Goal: Task Accomplishment & Management: Manage account settings

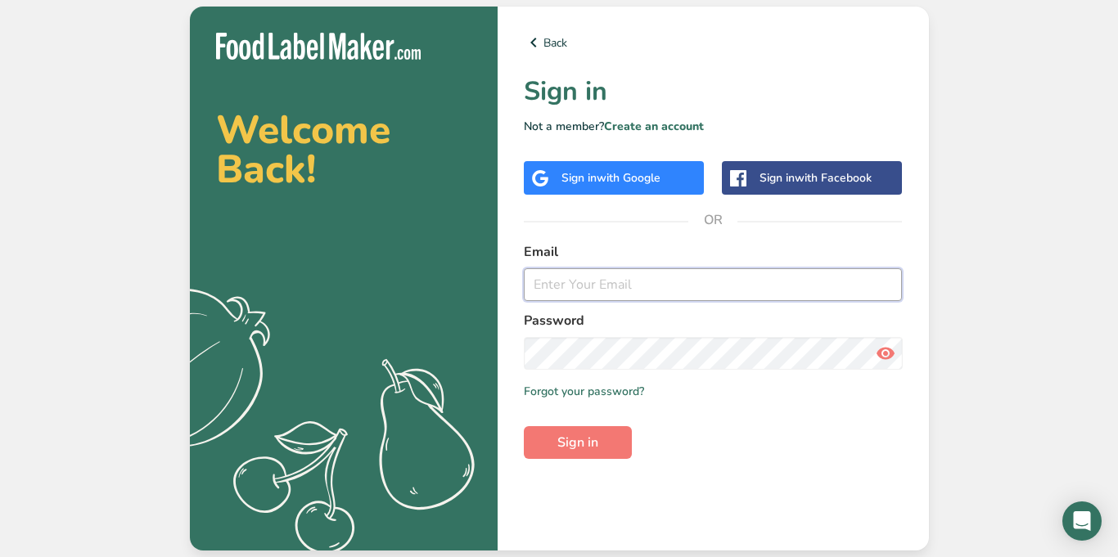
click at [605, 288] on input "email" at bounding box center [713, 284] width 379 height 33
type input "[PERSON_NAME][EMAIL_ADDRESS][PERSON_NAME][DOMAIN_NAME]"
click at [876, 356] on icon at bounding box center [886, 353] width 20 height 29
click at [607, 443] on button "Sign in" at bounding box center [578, 442] width 108 height 33
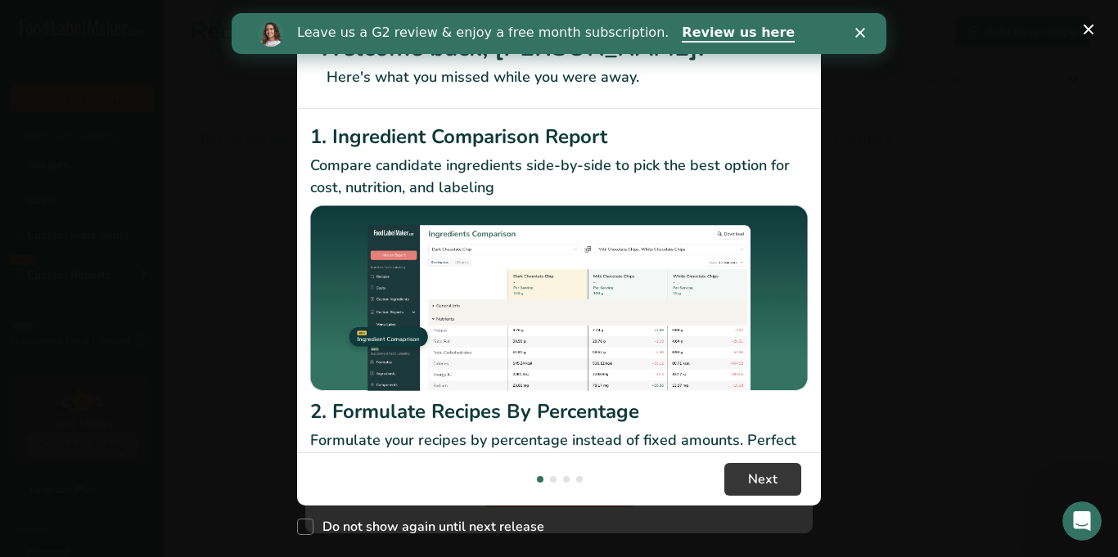
click at [863, 32] on icon "Close" at bounding box center [860, 33] width 10 height 10
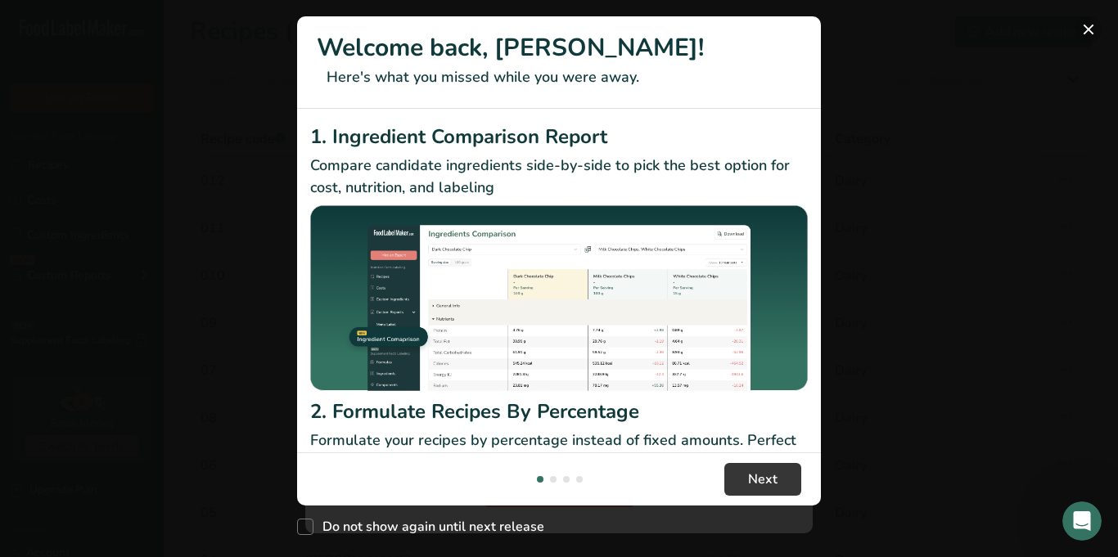
click at [1079, 22] on button "New Features" at bounding box center [1088, 29] width 26 height 26
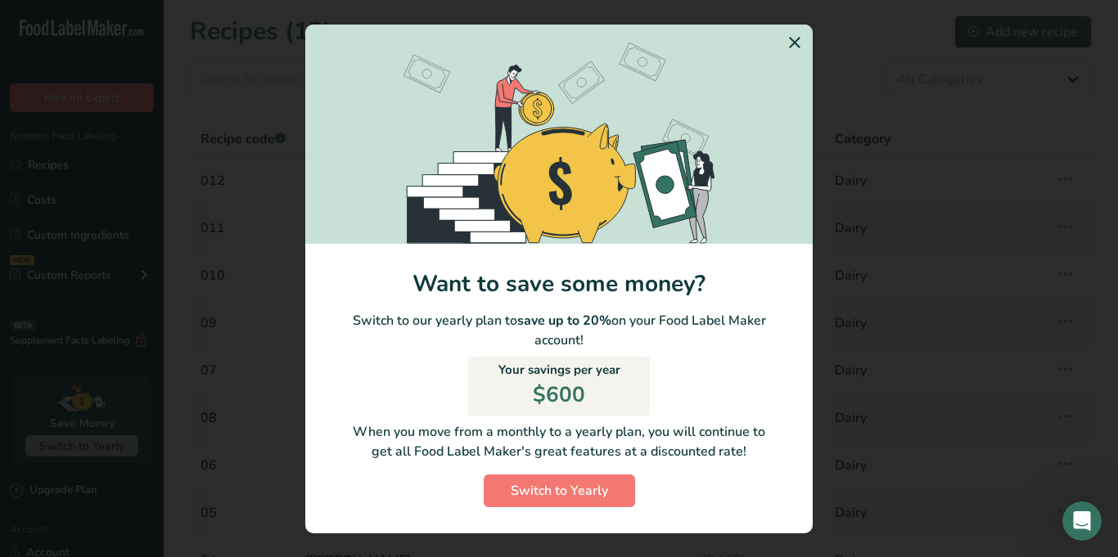
click at [800, 43] on icon "Switch to Yearly Modal" at bounding box center [795, 42] width 20 height 29
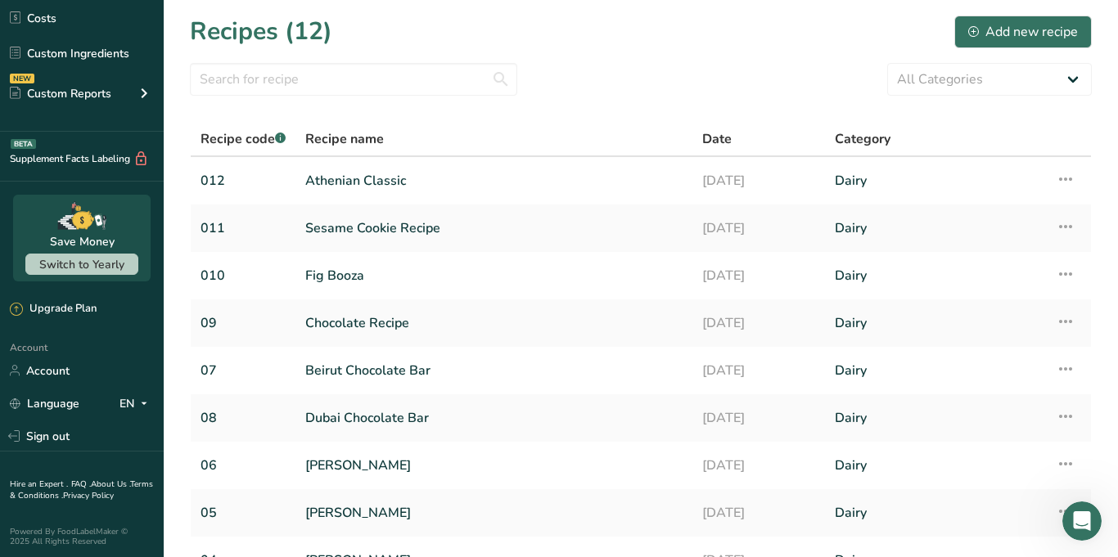
scroll to position [183, 0]
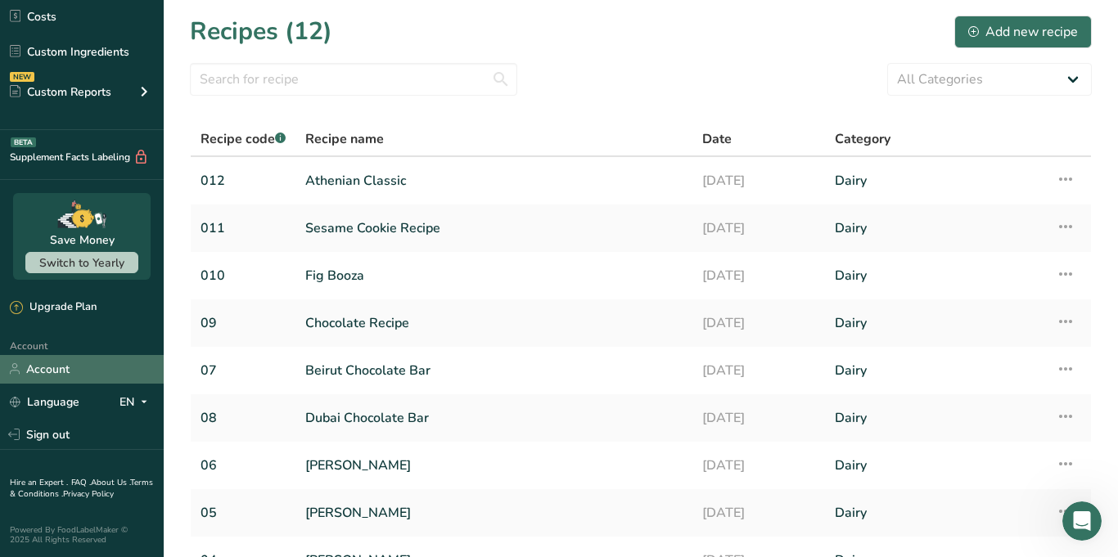
click at [84, 377] on link "Account" at bounding box center [82, 369] width 164 height 29
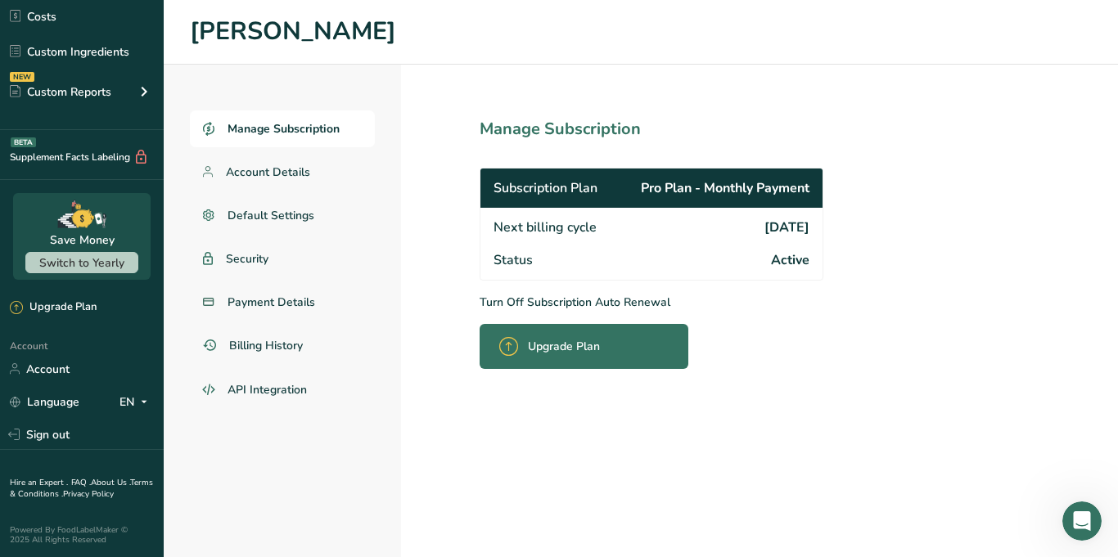
click at [312, 128] on span "Manage Subscription" at bounding box center [284, 128] width 112 height 17
click at [300, 169] on span "Account Details" at bounding box center [268, 172] width 85 height 17
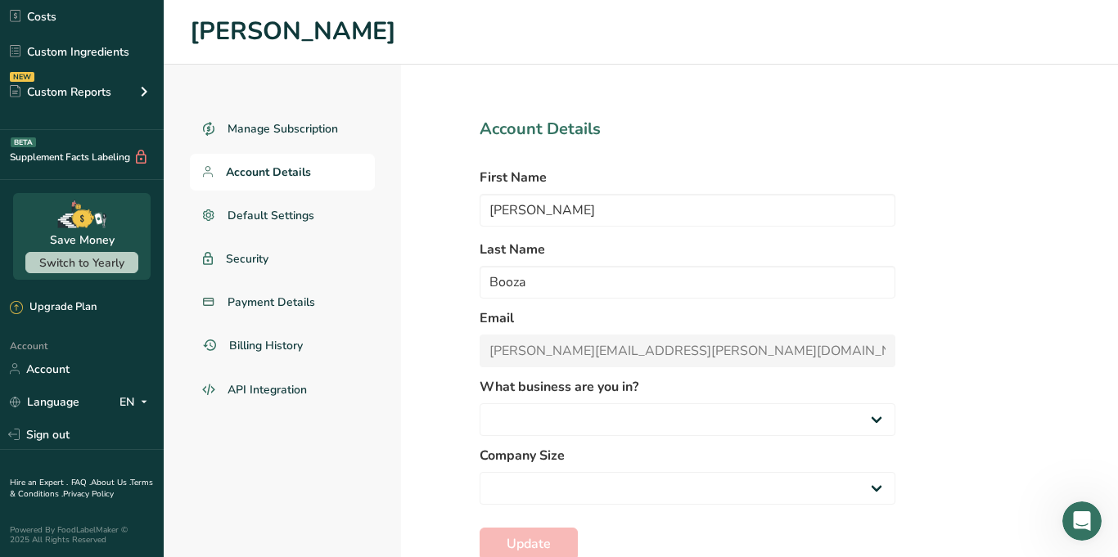
select select
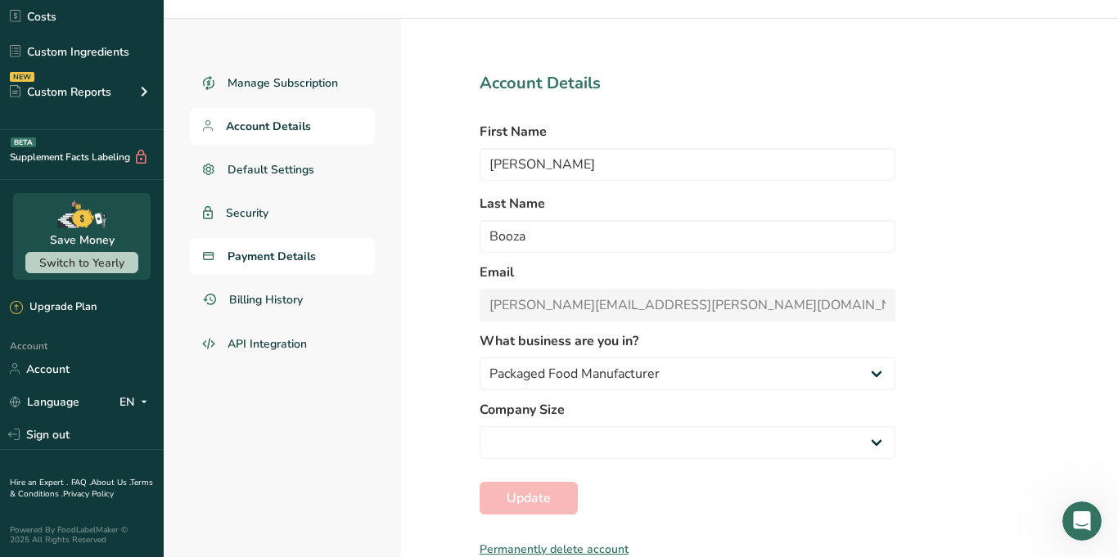
click at [289, 262] on span "Payment Details" at bounding box center [272, 256] width 88 height 17
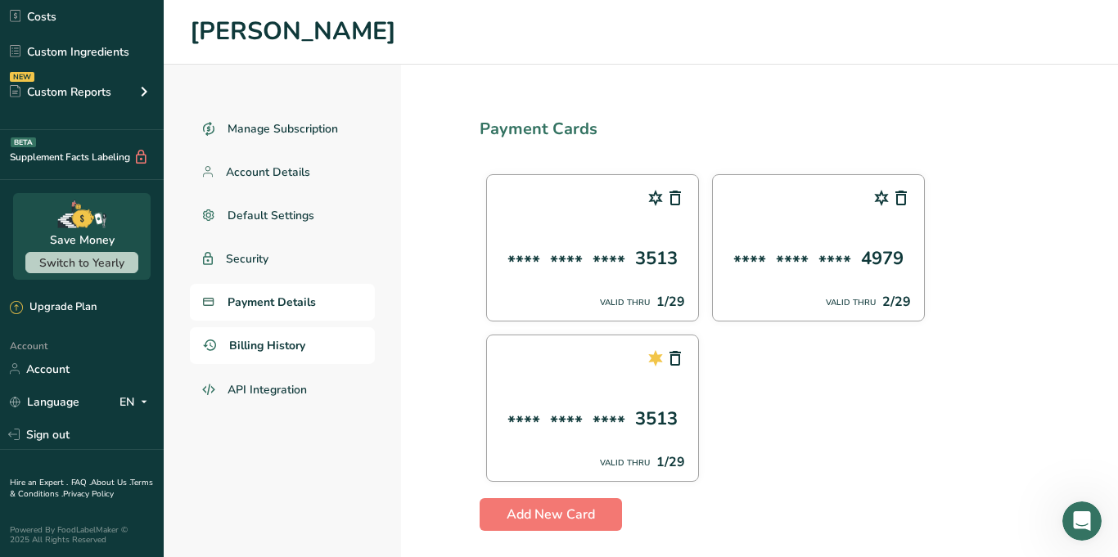
click at [293, 340] on span "Billing History" at bounding box center [267, 345] width 76 height 17
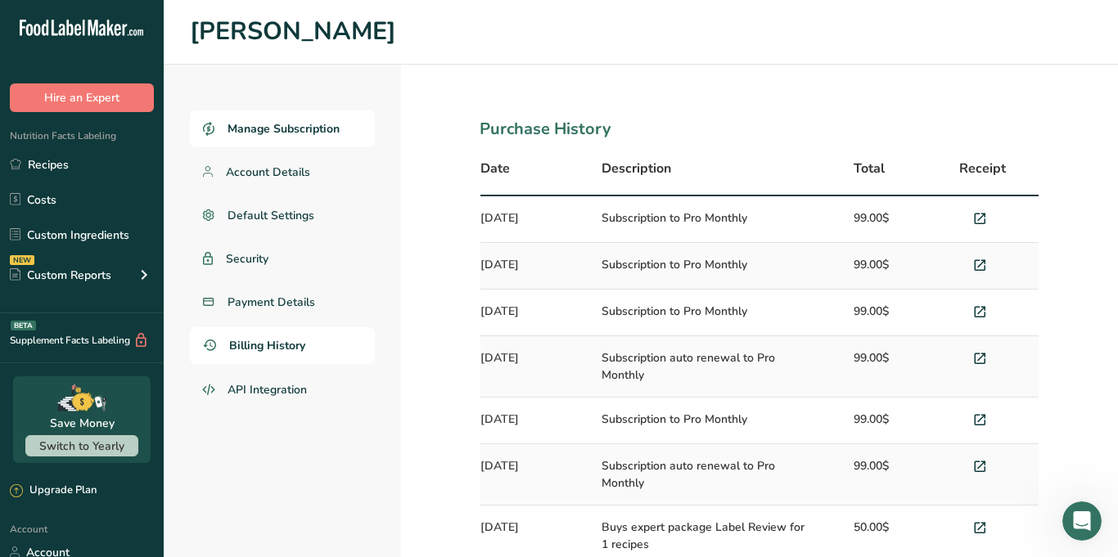
click at [318, 127] on span "Manage Subscription" at bounding box center [284, 128] width 112 height 17
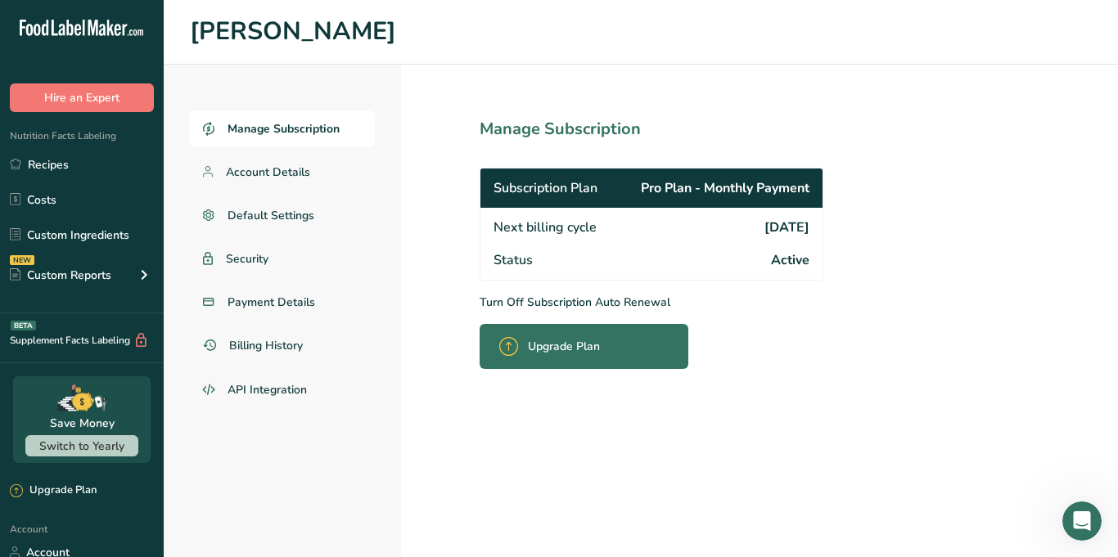
click at [741, 280] on section "Manage Subscription Subscription Plan Pro Plan - Monthly Payment Next billing c…" at bounding box center [687, 311] width 573 height 493
click at [786, 275] on div "Status Active" at bounding box center [651, 262] width 342 height 36
click at [786, 240] on div "Next billing cycle [DATE]" at bounding box center [651, 226] width 342 height 36
click at [597, 148] on section "Manage Subscription Subscription Plan Pro Plan - Monthly Payment Next billing c…" at bounding box center [687, 311] width 573 height 493
click at [282, 176] on span "Account Details" at bounding box center [268, 172] width 85 height 17
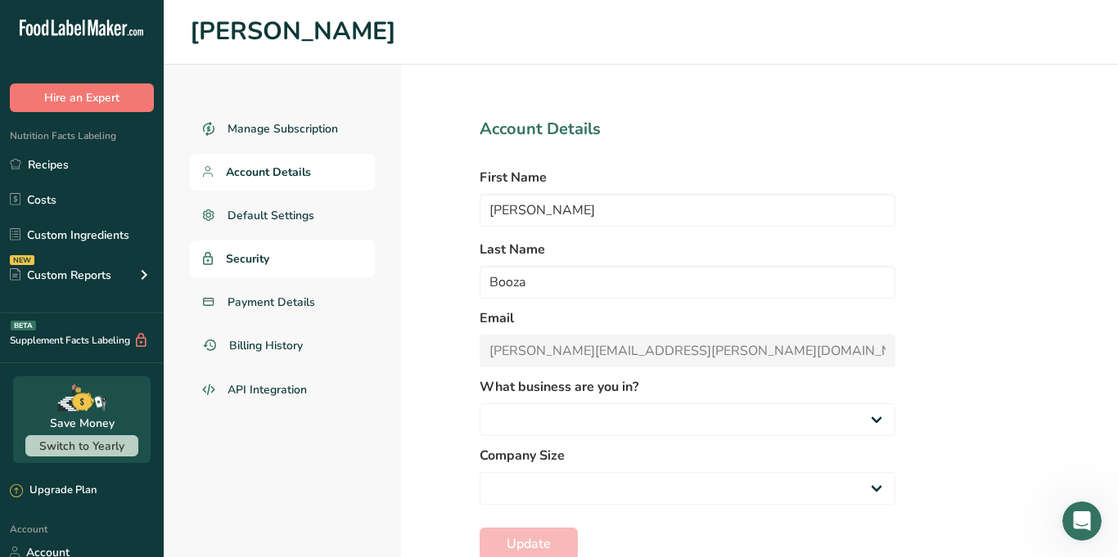
select select
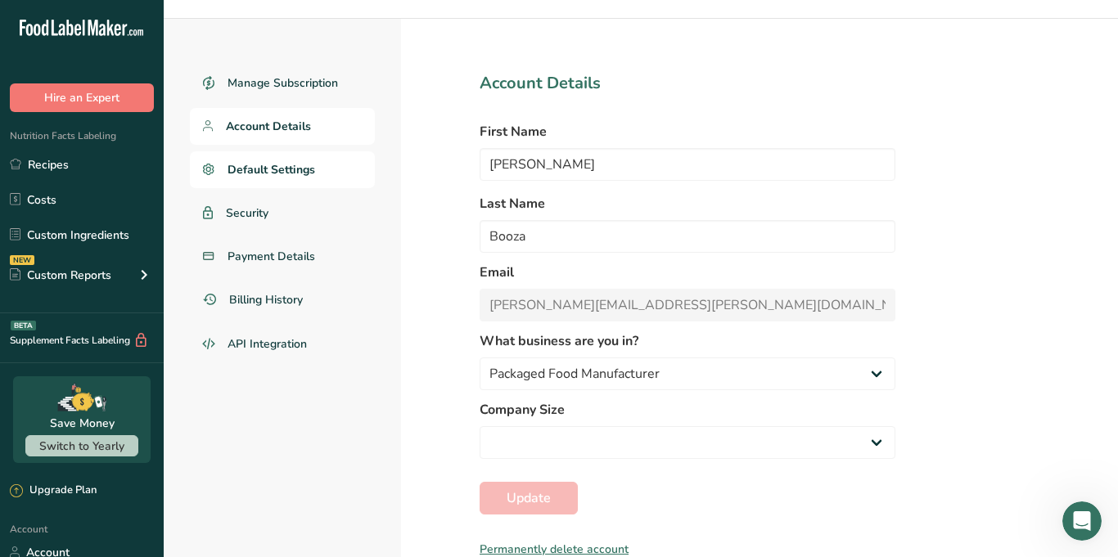
click at [312, 177] on span "Default Settings" at bounding box center [272, 169] width 88 height 17
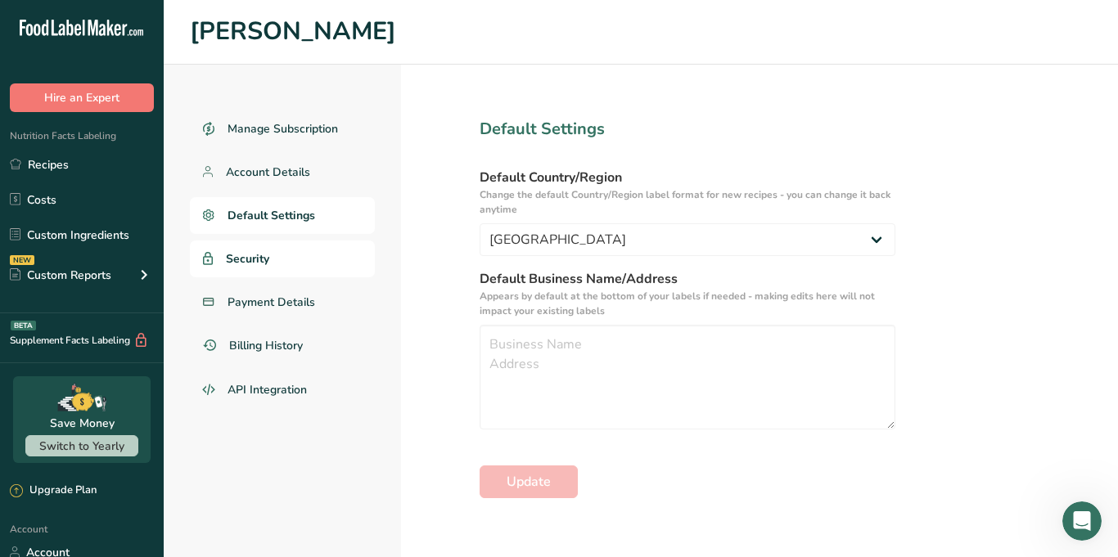
click at [294, 257] on link "Security" at bounding box center [282, 259] width 185 height 37
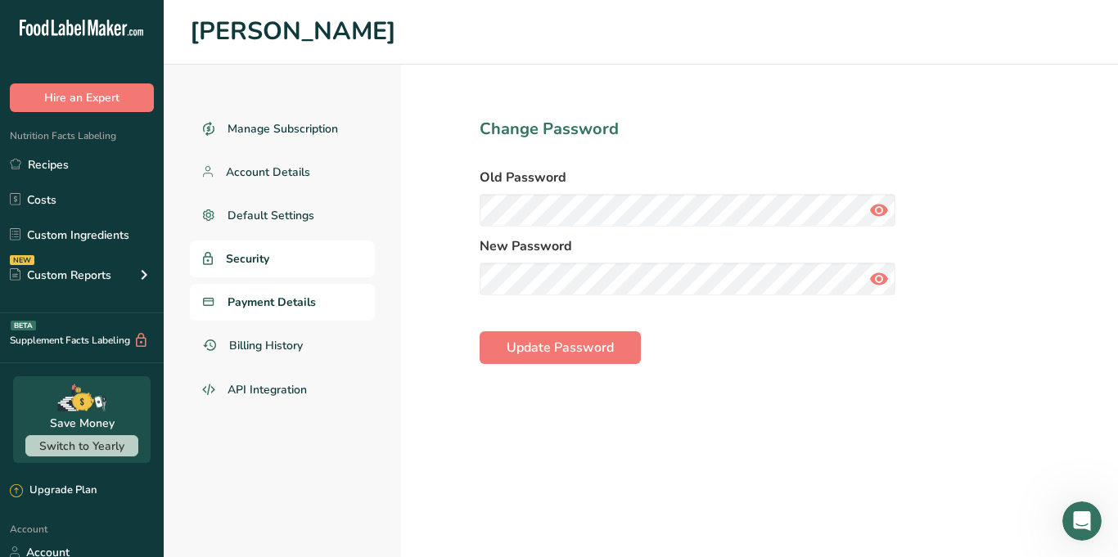
click at [291, 304] on span "Payment Details" at bounding box center [272, 302] width 88 height 17
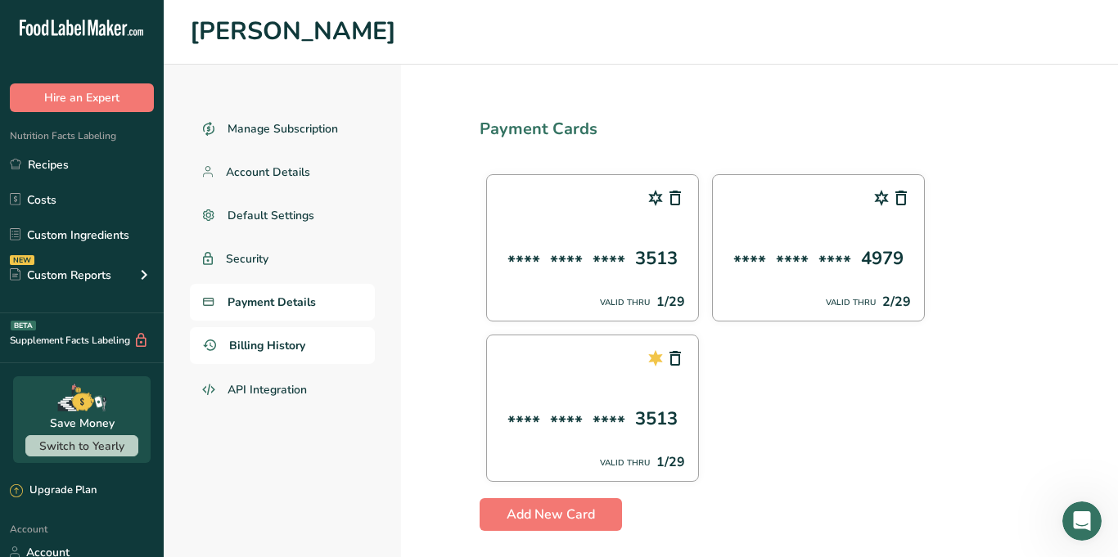
click at [262, 354] on link "Billing History" at bounding box center [282, 345] width 185 height 37
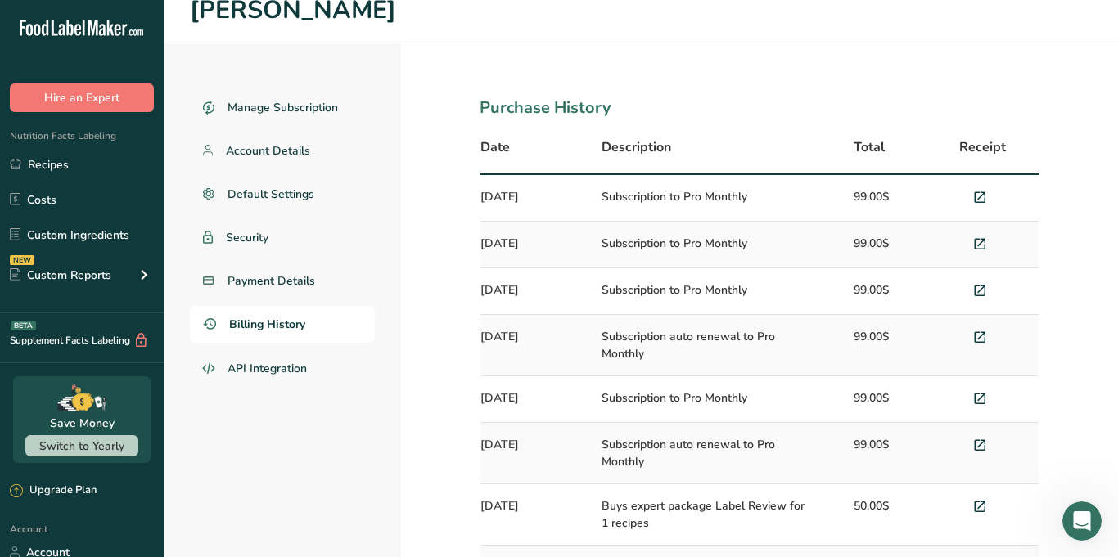
scroll to position [22, 0]
click at [690, 198] on td "Subscription to Pro Monthly" at bounding box center [703, 197] width 223 height 47
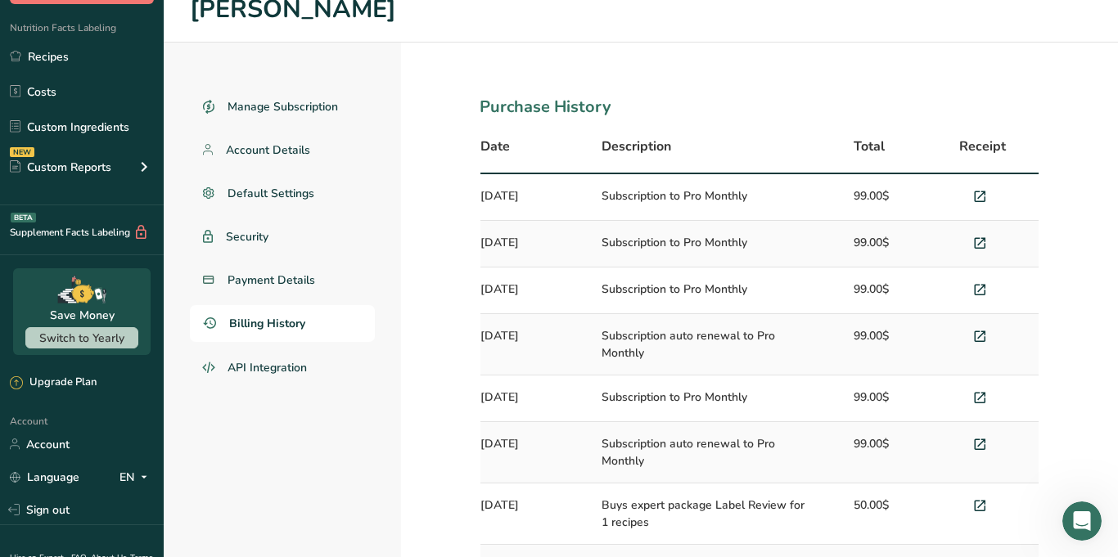
scroll to position [183, 0]
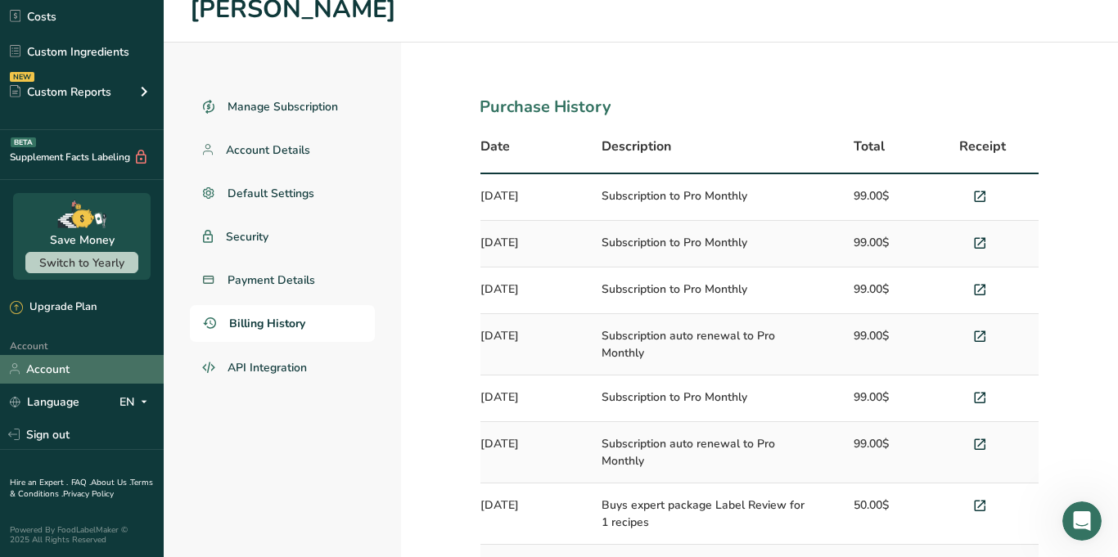
click at [83, 371] on link "Account" at bounding box center [82, 369] width 164 height 29
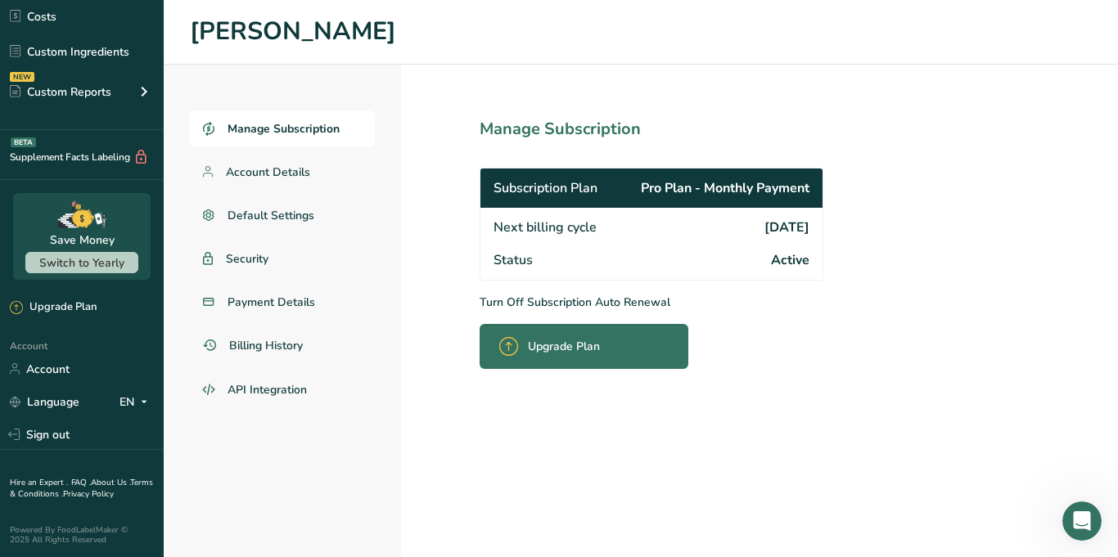
click at [770, 250] on div "Status Active" at bounding box center [651, 262] width 342 height 36
click at [770, 253] on div "Status Active" at bounding box center [651, 262] width 342 height 36
click at [696, 205] on div "Subscription Plan Pro Plan - Monthly Payment" at bounding box center [651, 188] width 342 height 39
click at [634, 370] on section "Manage Subscription Subscription Plan Pro Plan - Monthly Payment Next billing c…" at bounding box center [687, 311] width 573 height 493
click at [625, 346] on div "Upgrade Plan" at bounding box center [584, 346] width 209 height 45
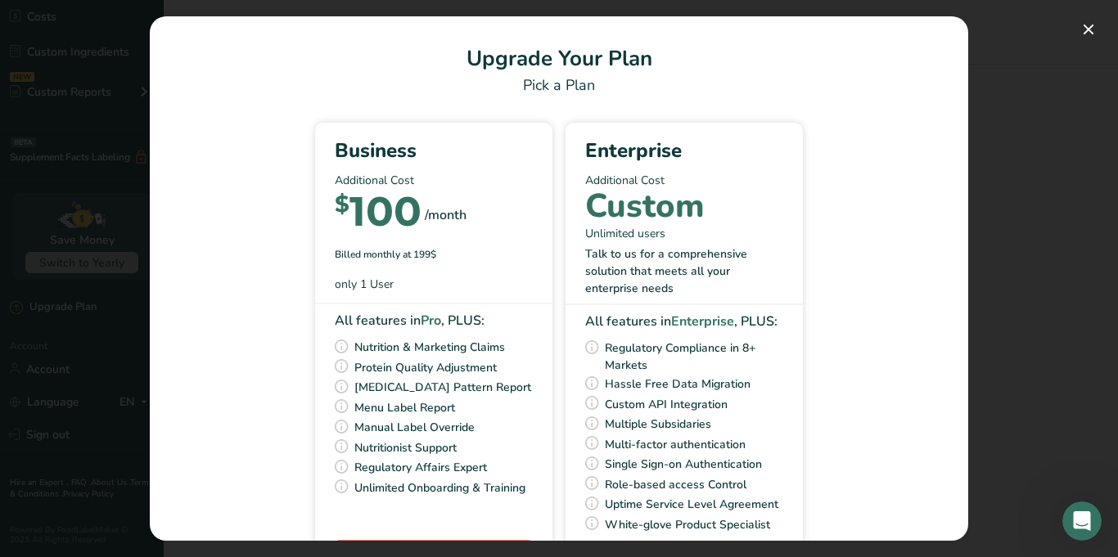
scroll to position [80, 0]
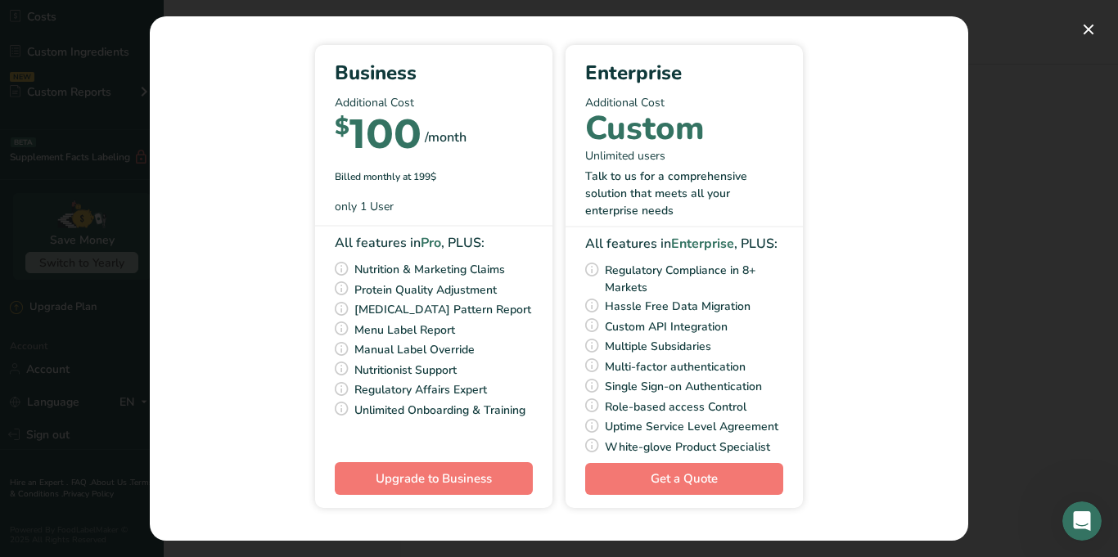
click at [1092, 157] on div "Pick Your Pricing Plan Modal" at bounding box center [559, 278] width 1118 height 557
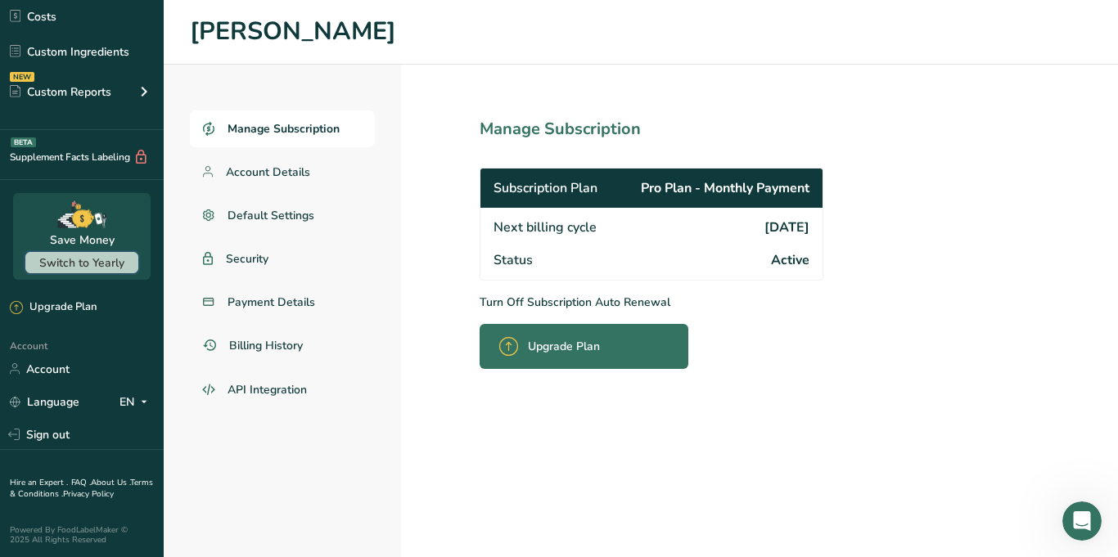
click at [101, 262] on span "Switch to Yearly" at bounding box center [81, 263] width 85 height 16
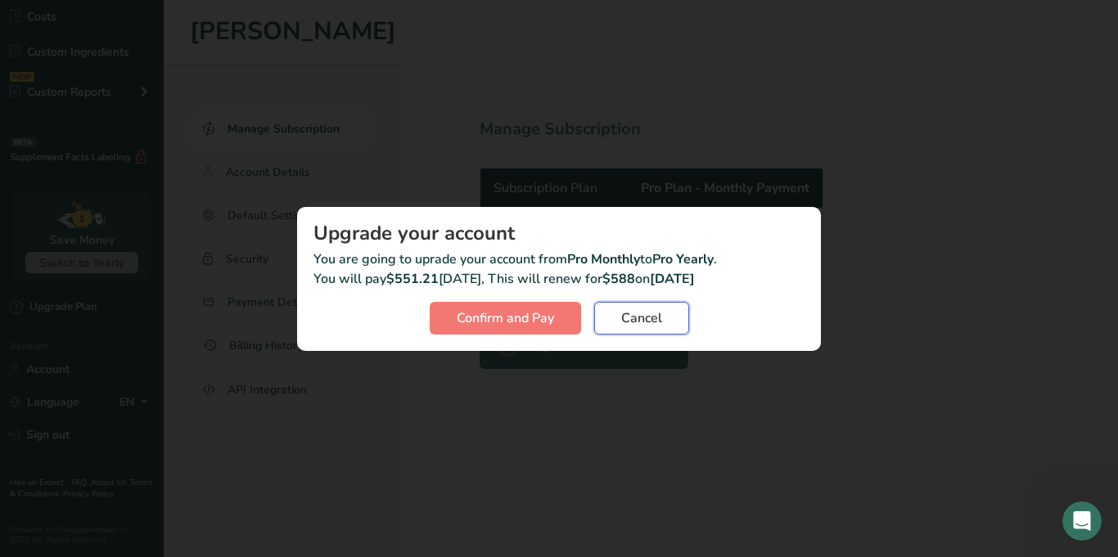
click at [630, 323] on span "Cancel" at bounding box center [641, 319] width 41 height 20
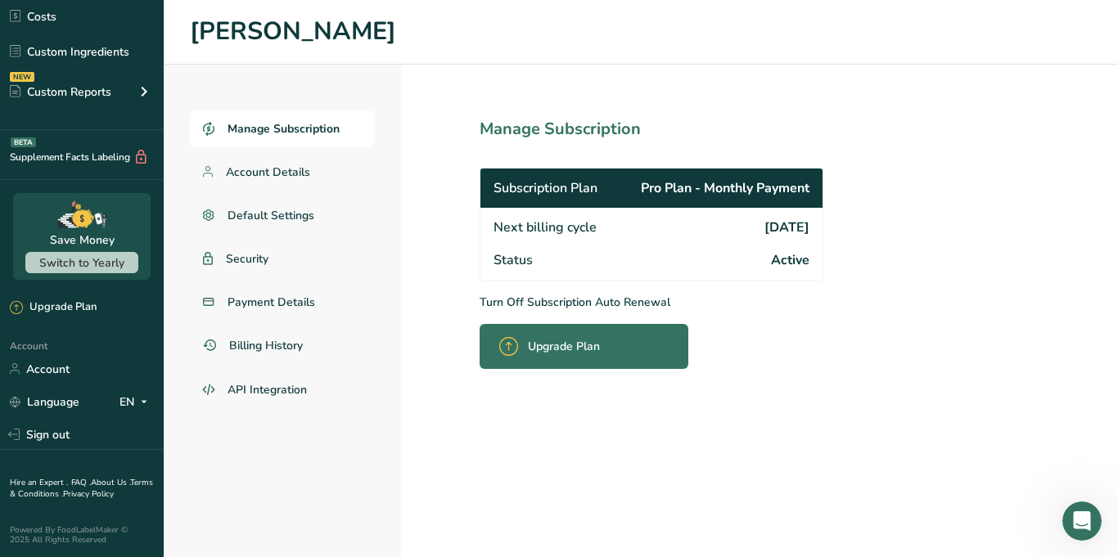
scroll to position [0, 0]
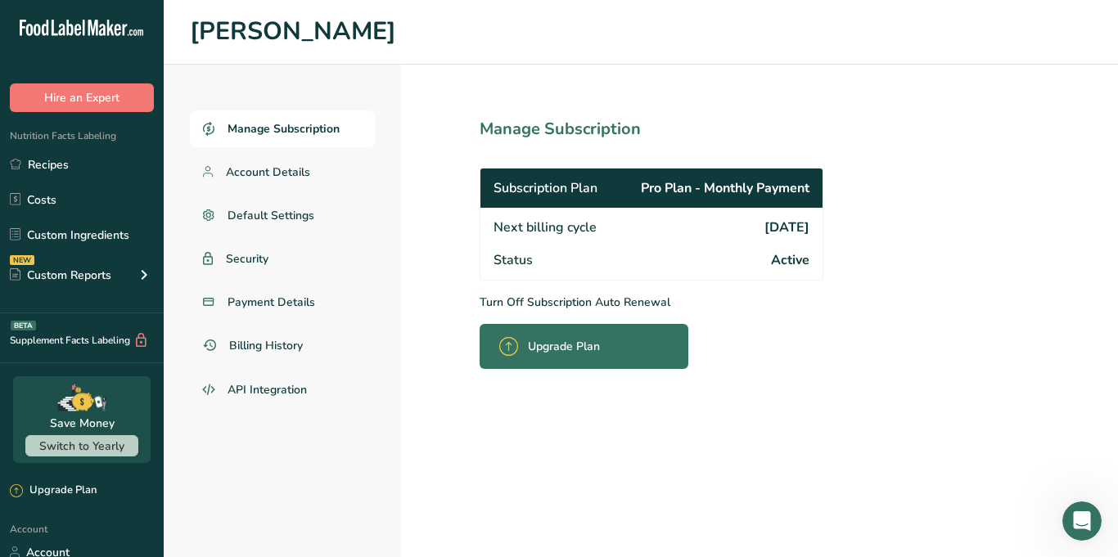
click at [92, 29] on icon at bounding box center [93, 28] width 10 height 16
click at [241, 30] on h1 "[PERSON_NAME]" at bounding box center [641, 32] width 902 height 38
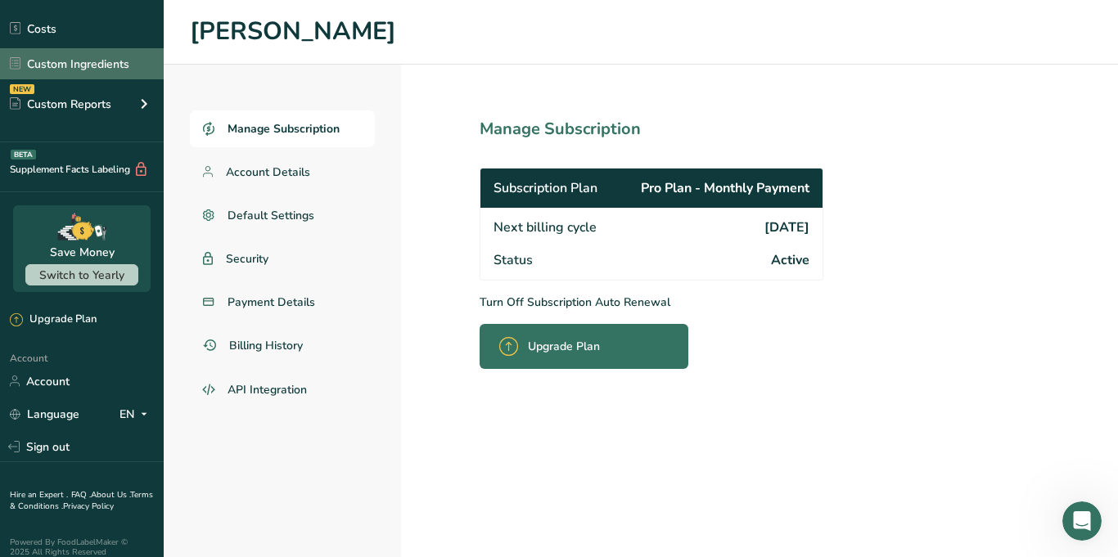
scroll to position [183, 0]
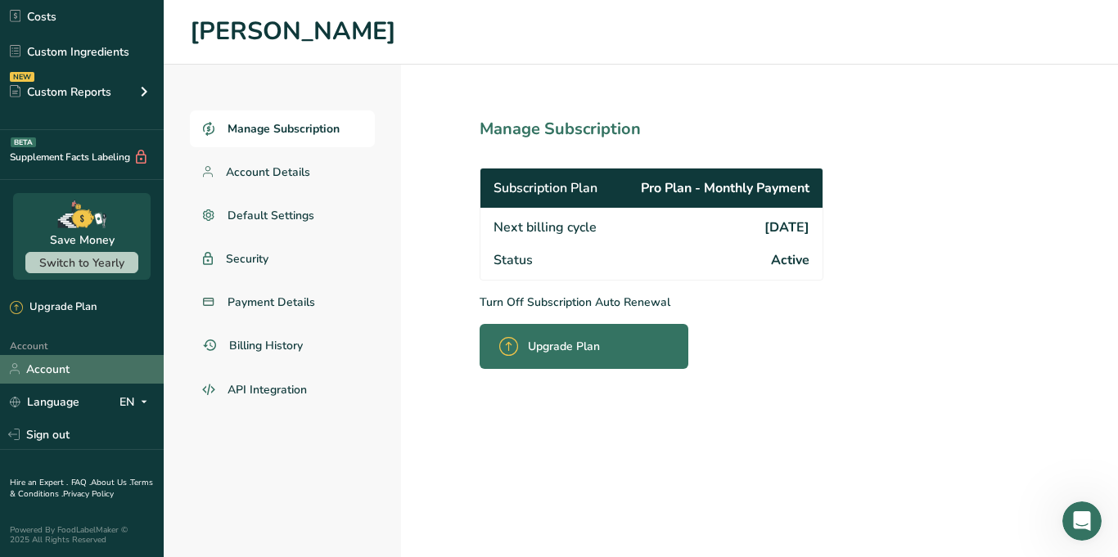
click at [57, 370] on link "Account" at bounding box center [82, 369] width 164 height 29
click at [570, 250] on div "Status Active" at bounding box center [651, 262] width 342 height 36
click at [775, 267] on span "Active" at bounding box center [790, 260] width 38 height 20
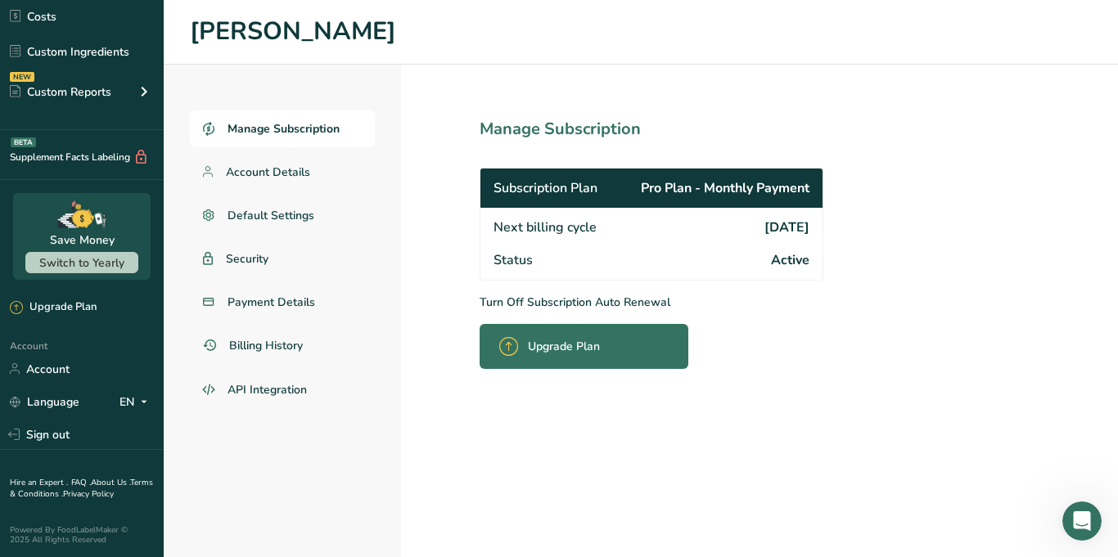
click at [775, 267] on span "Active" at bounding box center [790, 260] width 38 height 20
click at [252, 152] on ul "Manage Subscription Account Details Default Settings Security Payment Details B…" at bounding box center [282, 260] width 185 height 300
click at [205, 125] on icon at bounding box center [207, 127] width 9 height 10
click at [261, 346] on span "Billing History" at bounding box center [267, 345] width 76 height 17
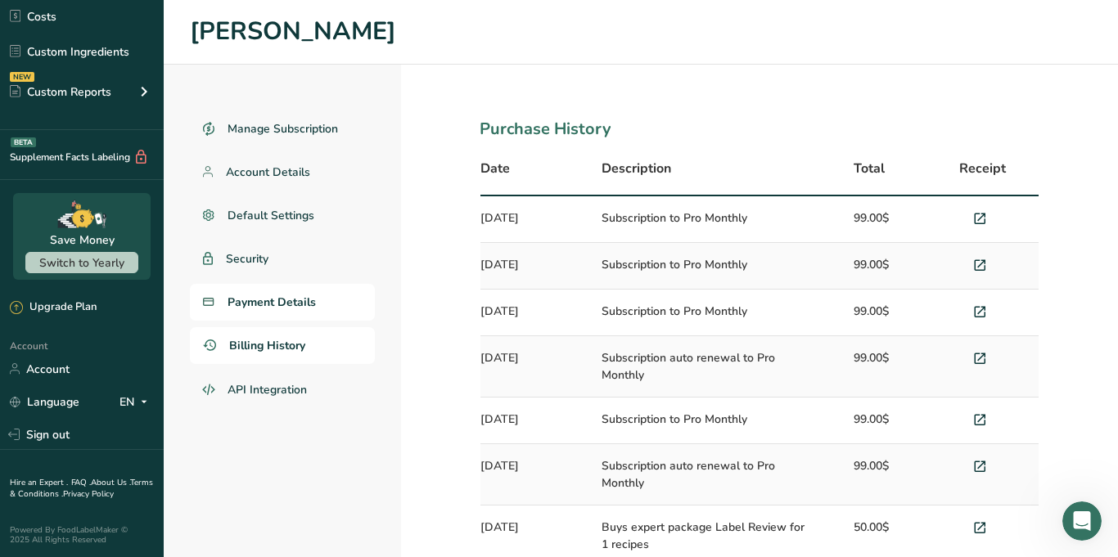
click at [268, 308] on span "Payment Details" at bounding box center [272, 302] width 88 height 17
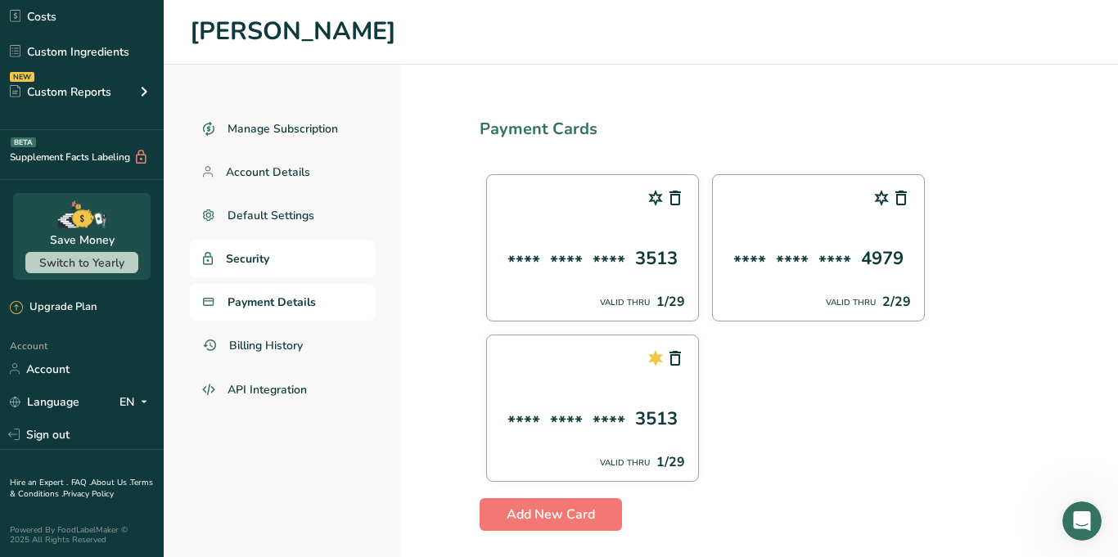
click at [245, 261] on span "Security" at bounding box center [247, 258] width 43 height 17
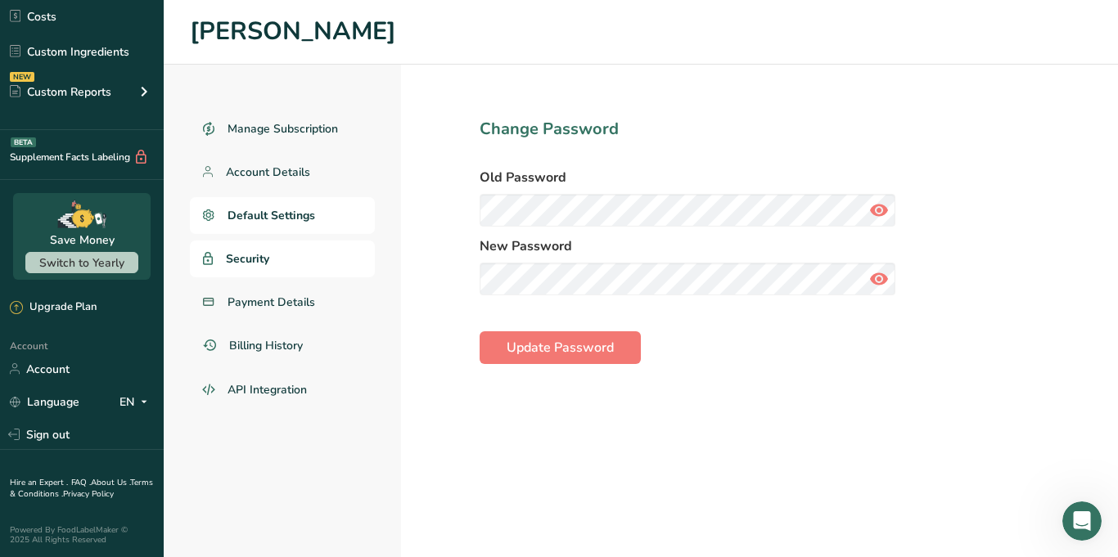
click at [257, 226] on link "Default Settings" at bounding box center [282, 215] width 185 height 37
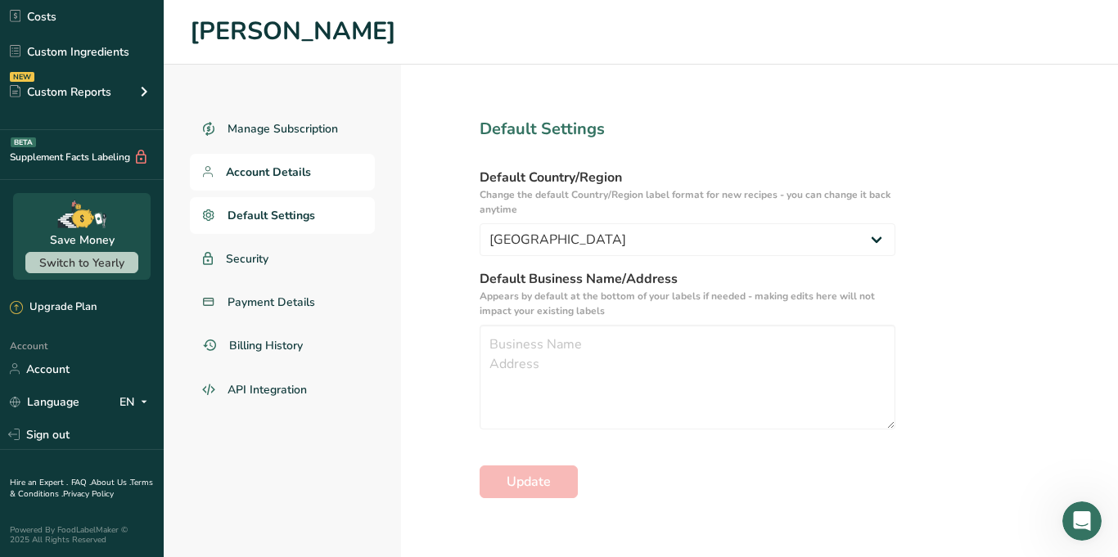
click at [256, 166] on span "Account Details" at bounding box center [268, 172] width 85 height 17
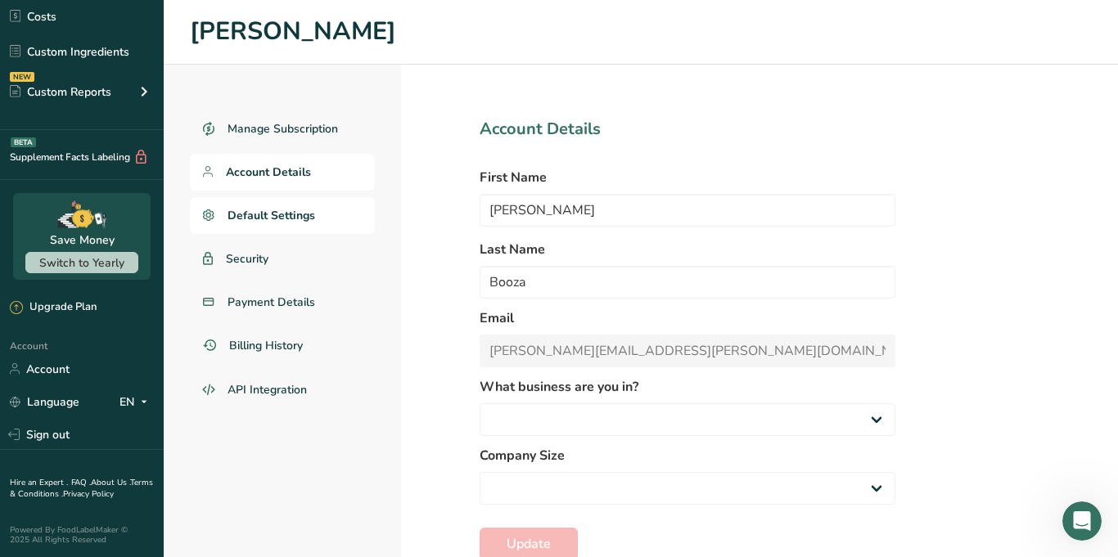
select select
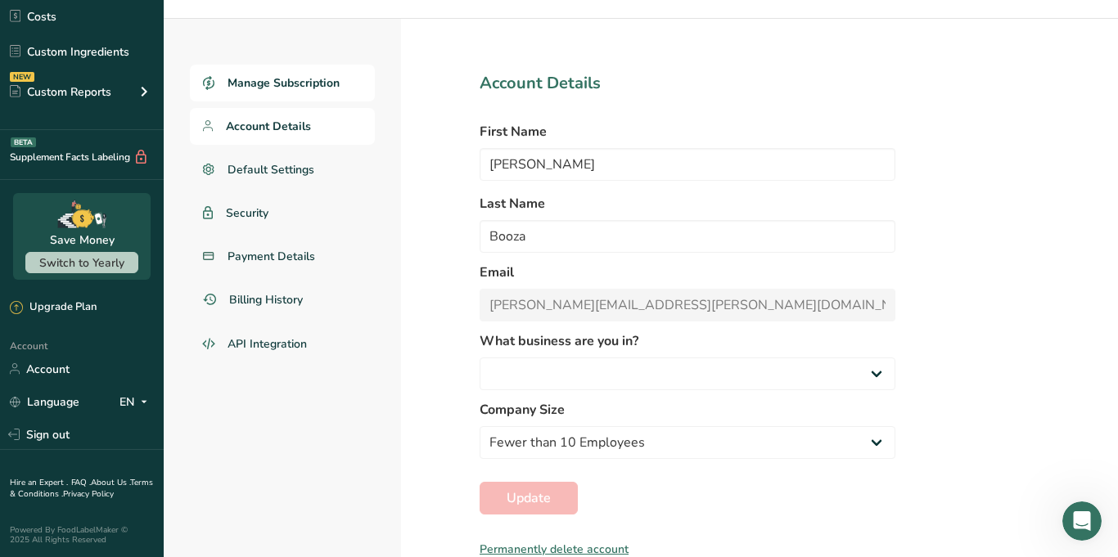
click at [289, 79] on span "Manage Subscription" at bounding box center [284, 82] width 112 height 17
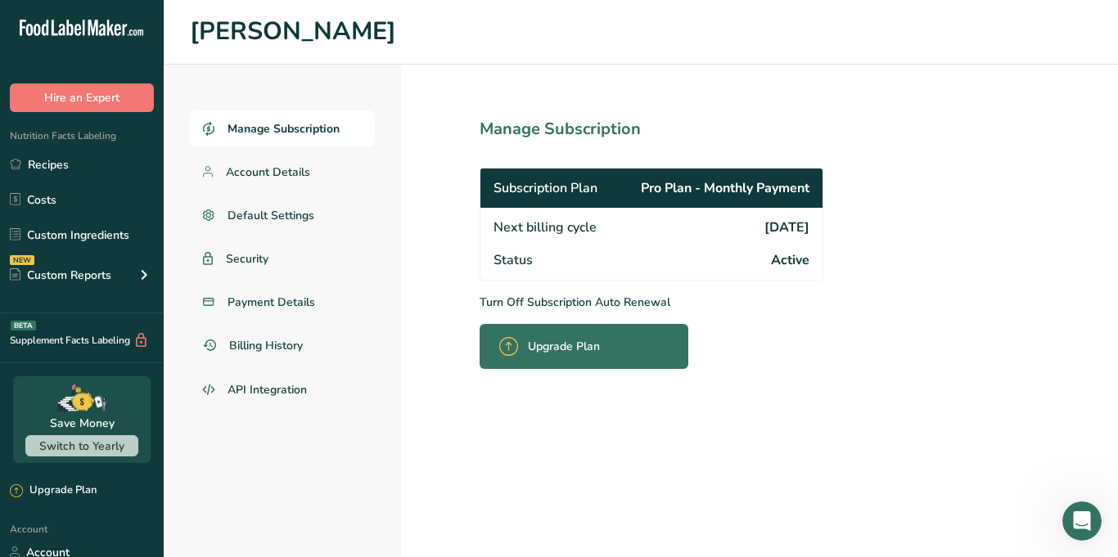
click at [550, 307] on p "Turn Off Subscription Auto Renewal" at bounding box center [688, 302] width 416 height 17
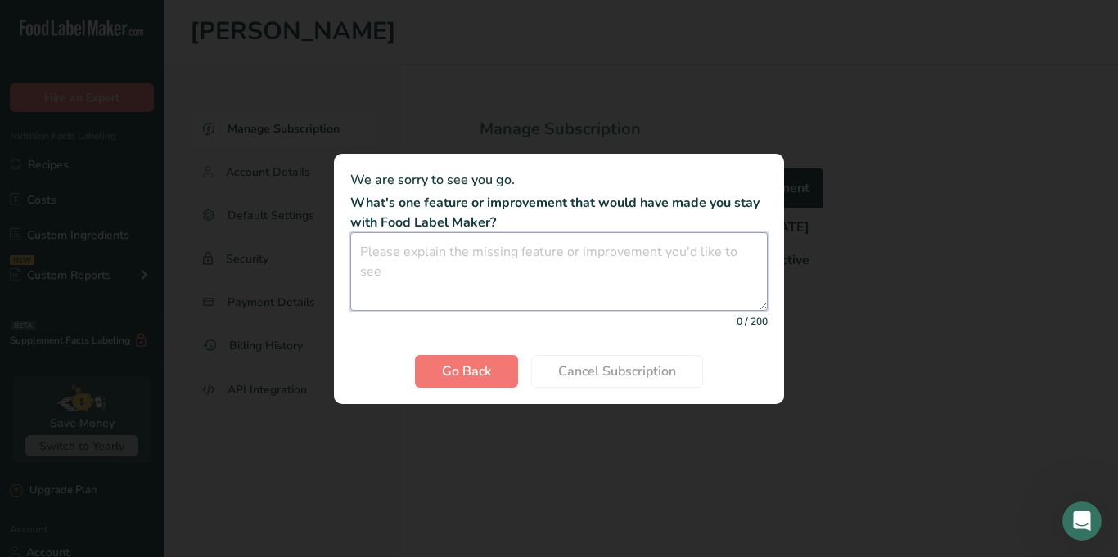
click at [498, 275] on textarea "Cancel subscription modal" at bounding box center [558, 271] width 417 height 79
type textarea "Too expensive"
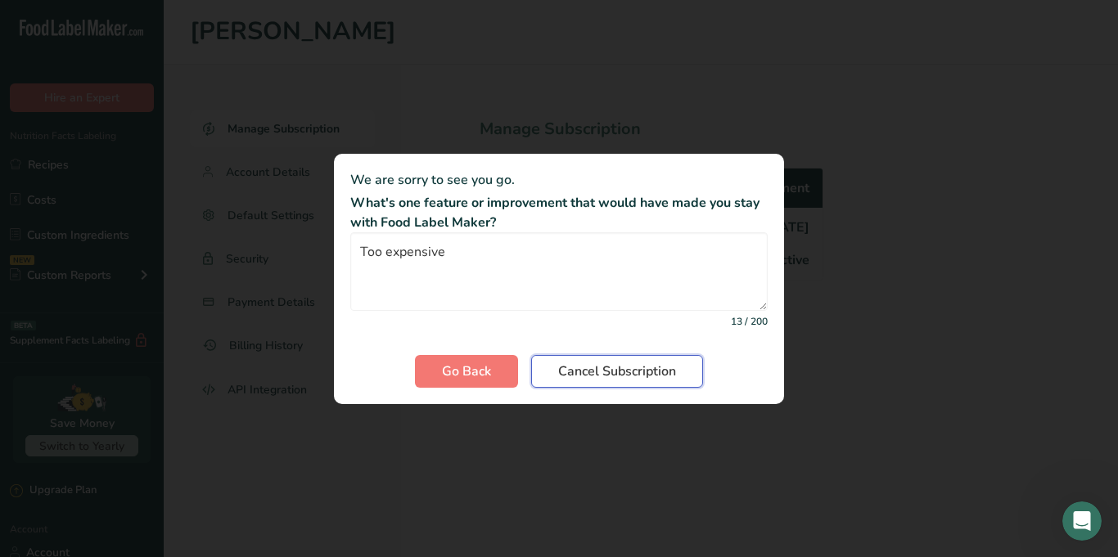
click at [565, 362] on span "Cancel Subscription" at bounding box center [617, 372] width 118 height 20
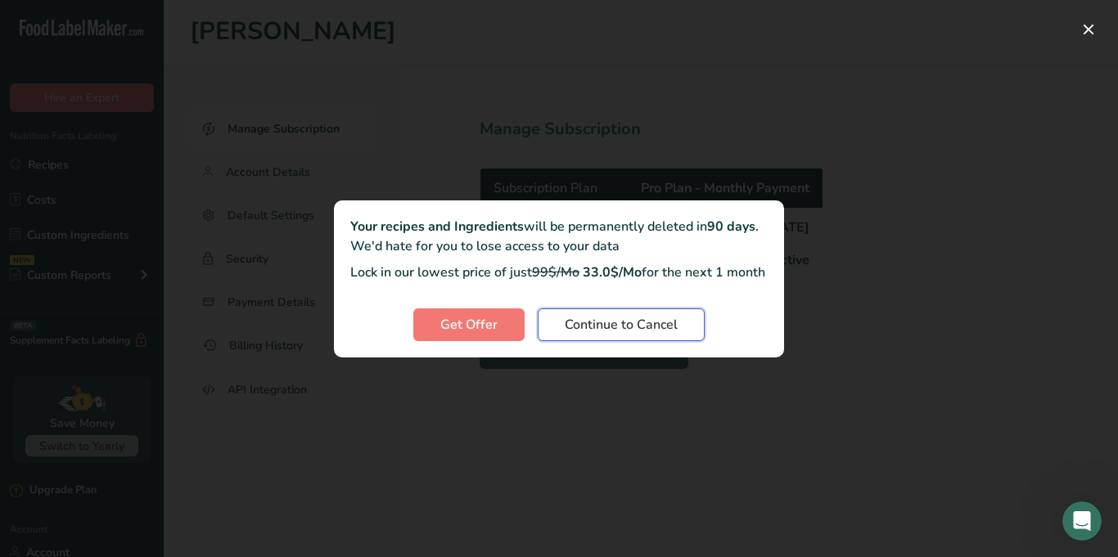
click at [565, 329] on span "Continue to Cancel" at bounding box center [621, 325] width 113 height 20
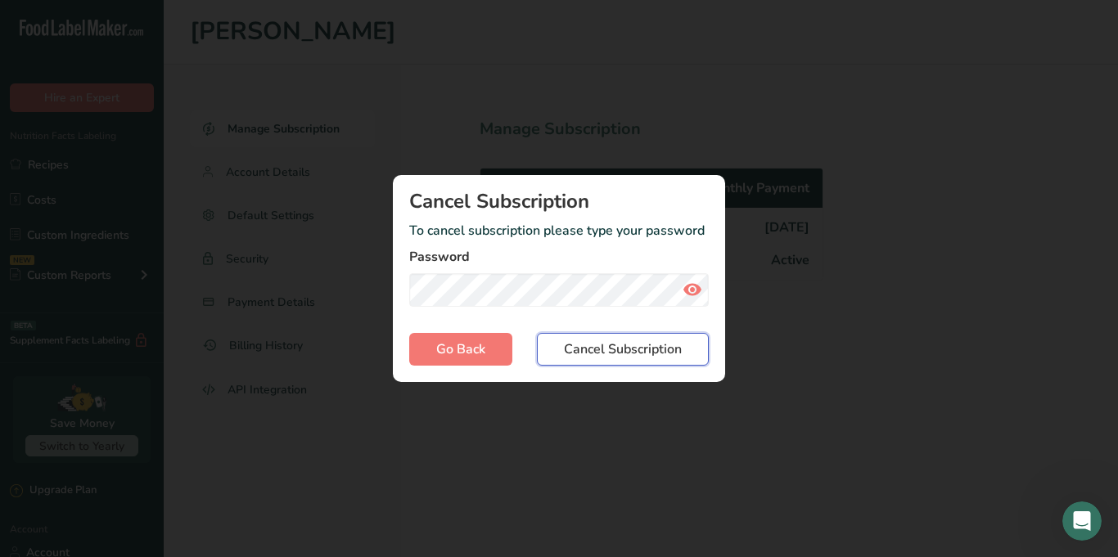
click at [581, 361] on button "Cancel Subscription" at bounding box center [623, 349] width 172 height 33
